Goal: Register for event/course: Register for event/course

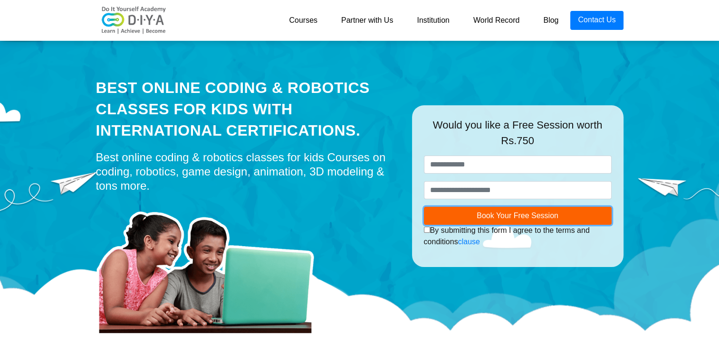
click at [539, 213] on span "Book Your Free Session" at bounding box center [517, 216] width 82 height 8
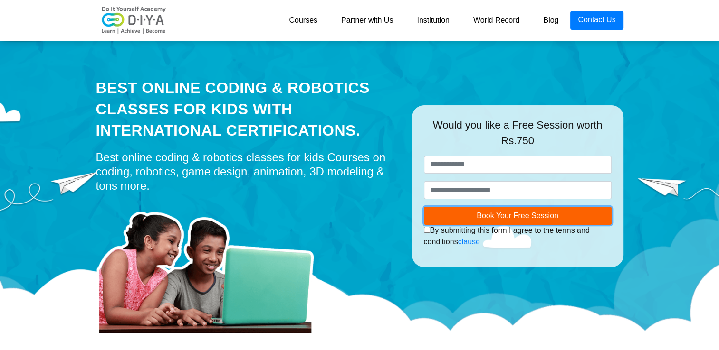
click at [550, 214] on span "Book Your Free Session" at bounding box center [517, 216] width 82 height 8
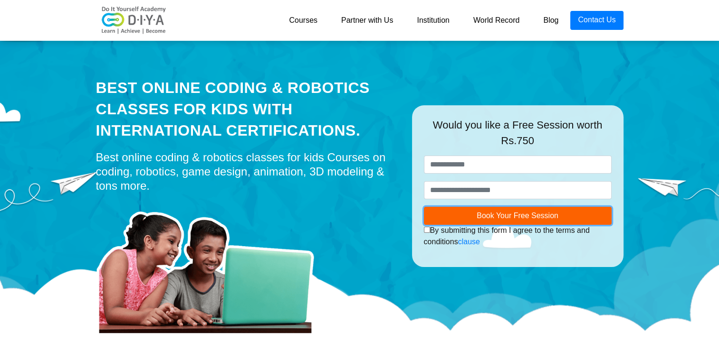
click at [550, 214] on span "Book Your Free Session" at bounding box center [517, 216] width 82 height 8
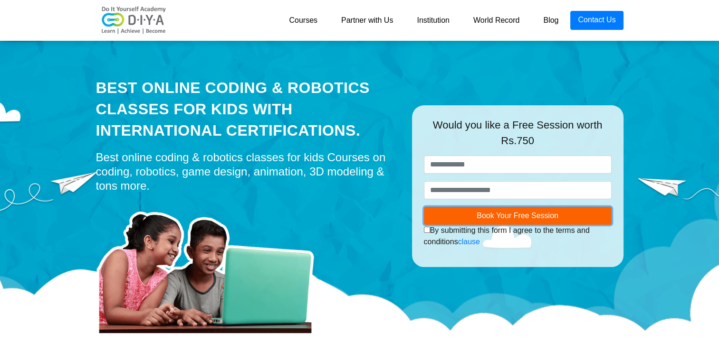
click at [550, 214] on span "Book Your Free Session" at bounding box center [517, 216] width 82 height 8
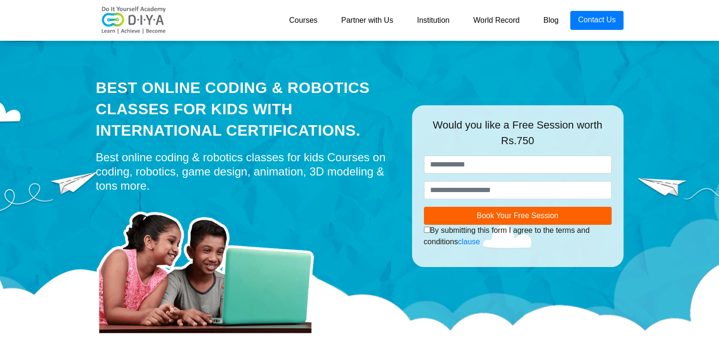
click at [558, 13] on link "Blog" at bounding box center [550, 20] width 39 height 19
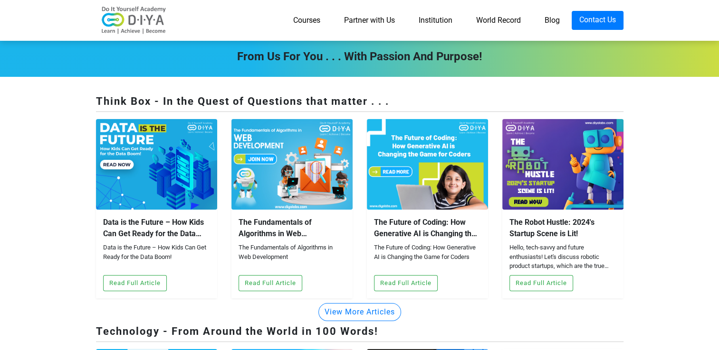
click at [426, 27] on link "Institution" at bounding box center [435, 20] width 57 height 19
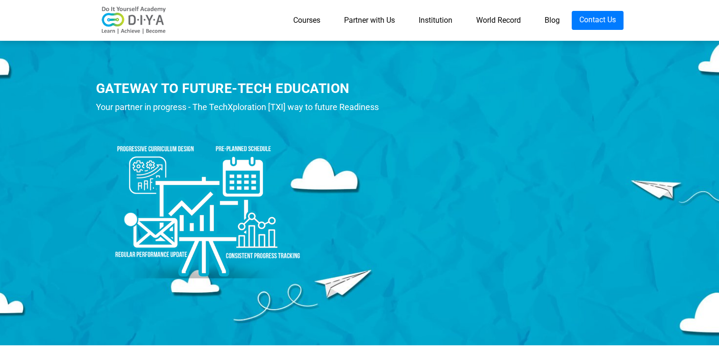
click at [303, 16] on link "Courses" at bounding box center [306, 20] width 51 height 19
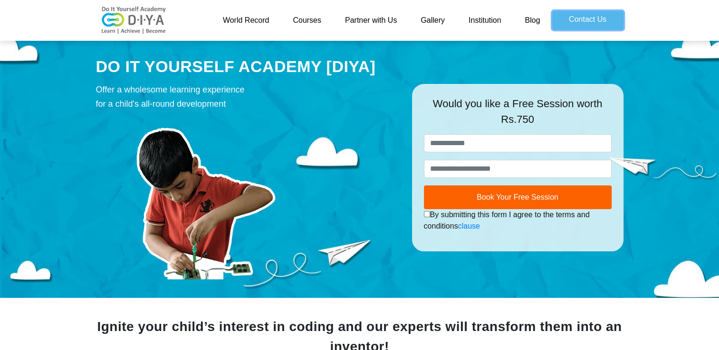
click at [590, 28] on link "Contact Us" at bounding box center [587, 20] width 71 height 19
